Goal: Navigation & Orientation: Find specific page/section

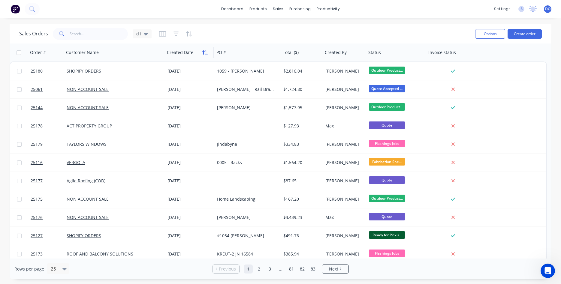
click at [203, 55] on icon "button" at bounding box center [204, 52] width 5 height 5
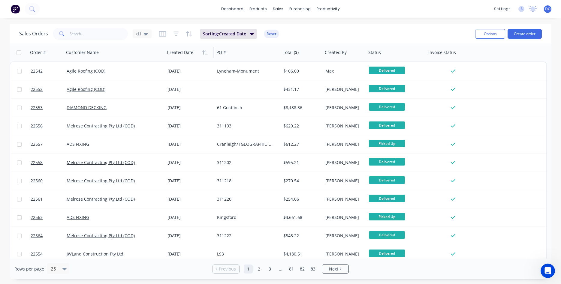
click at [203, 55] on icon "button" at bounding box center [204, 52] width 5 height 5
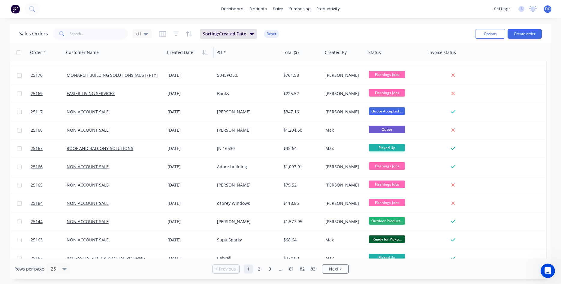
scroll to position [260, 0]
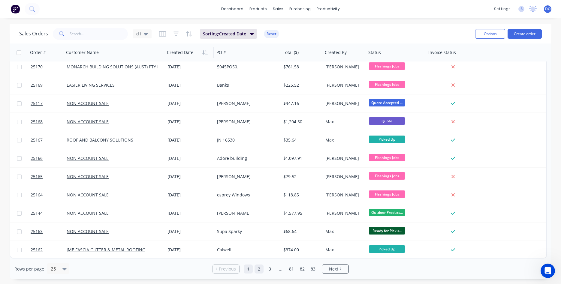
click at [258, 272] on link "2" at bounding box center [258, 269] width 9 height 9
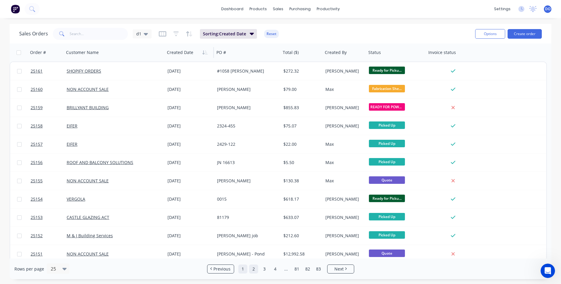
click at [242, 267] on link "1" at bounding box center [242, 269] width 9 height 9
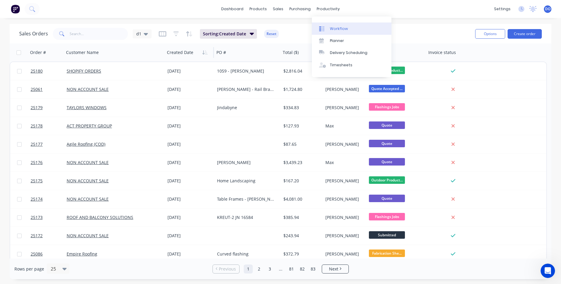
click at [342, 32] on link "Workflow" at bounding box center [352, 29] width 80 height 12
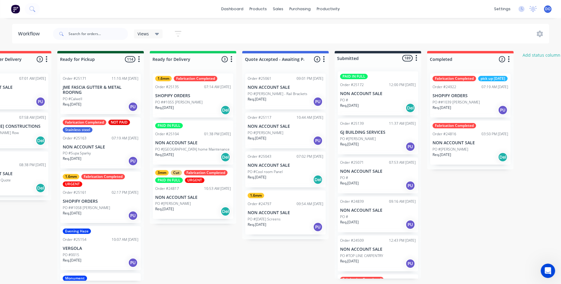
scroll to position [0, 696]
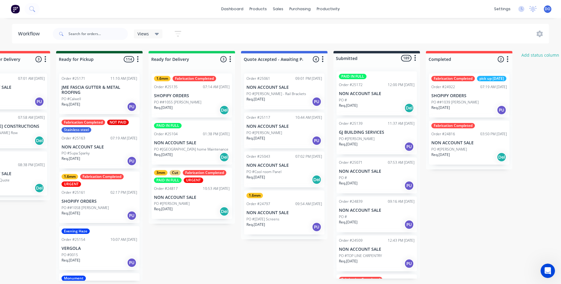
click at [461, 146] on p "NON ACCOUNT SALE" at bounding box center [469, 142] width 76 height 5
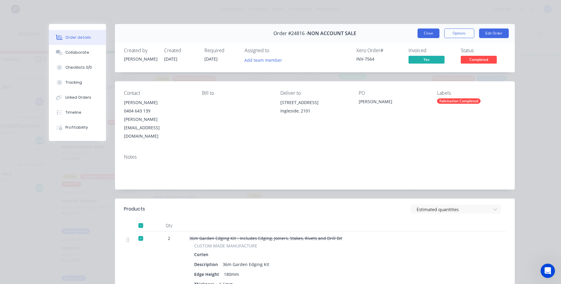
click at [428, 36] on button "Close" at bounding box center [428, 34] width 22 height 10
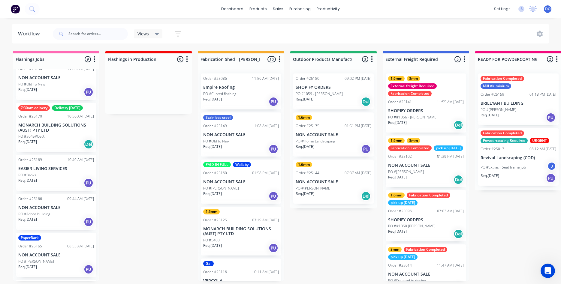
scroll to position [0, 0]
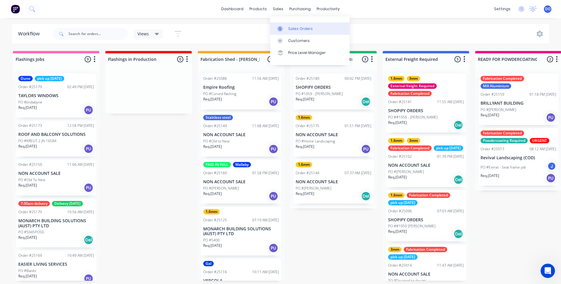
click at [291, 29] on div "Sales Orders" at bounding box center [300, 28] width 25 height 5
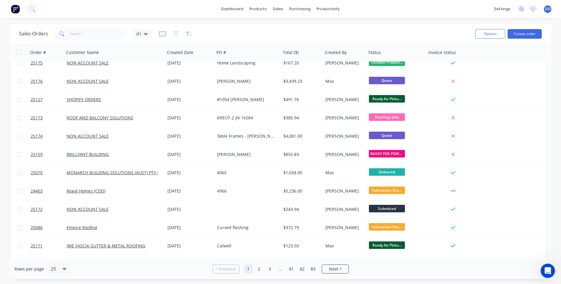
scroll to position [137, 0]
